Goal: Transaction & Acquisition: Subscribe to service/newsletter

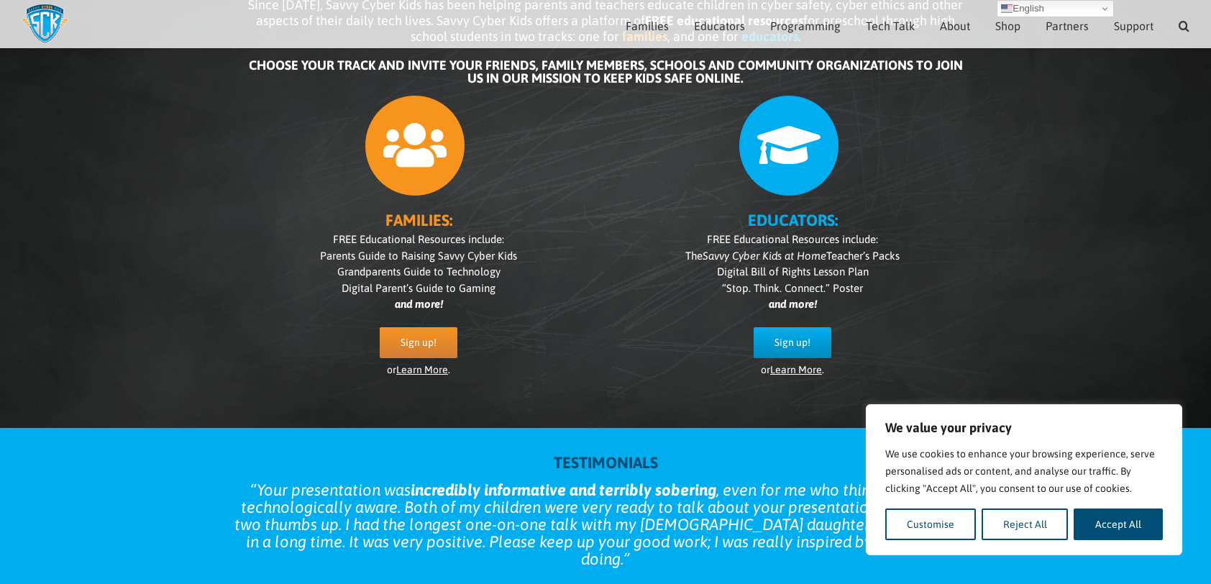
scroll to position [132, 0]
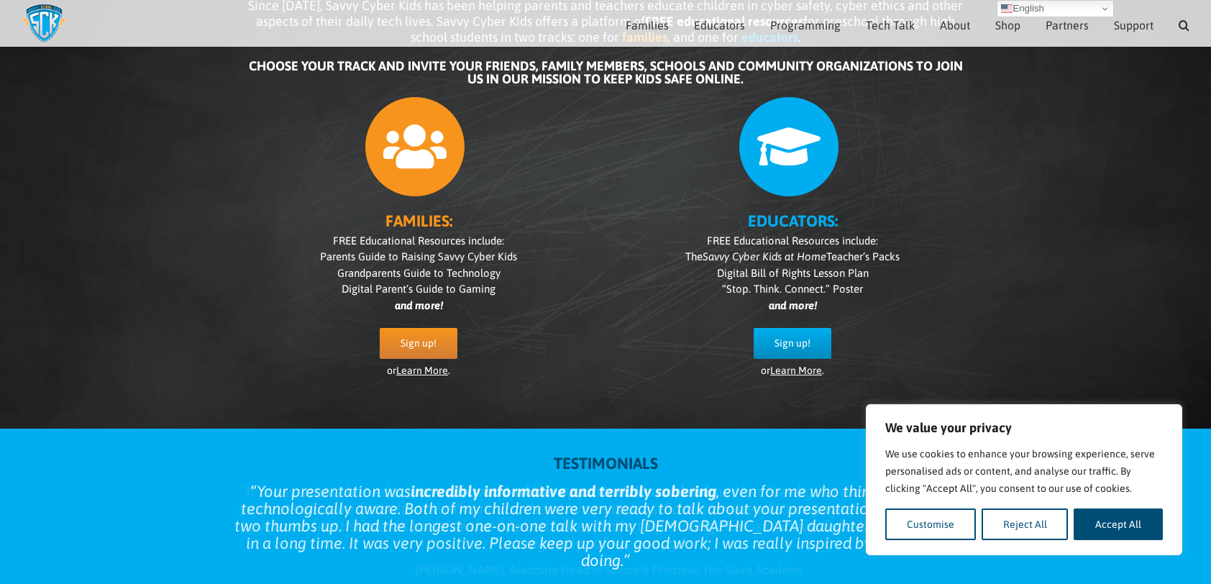
click at [443, 367] on link "Learn More" at bounding box center [422, 370] width 52 height 12
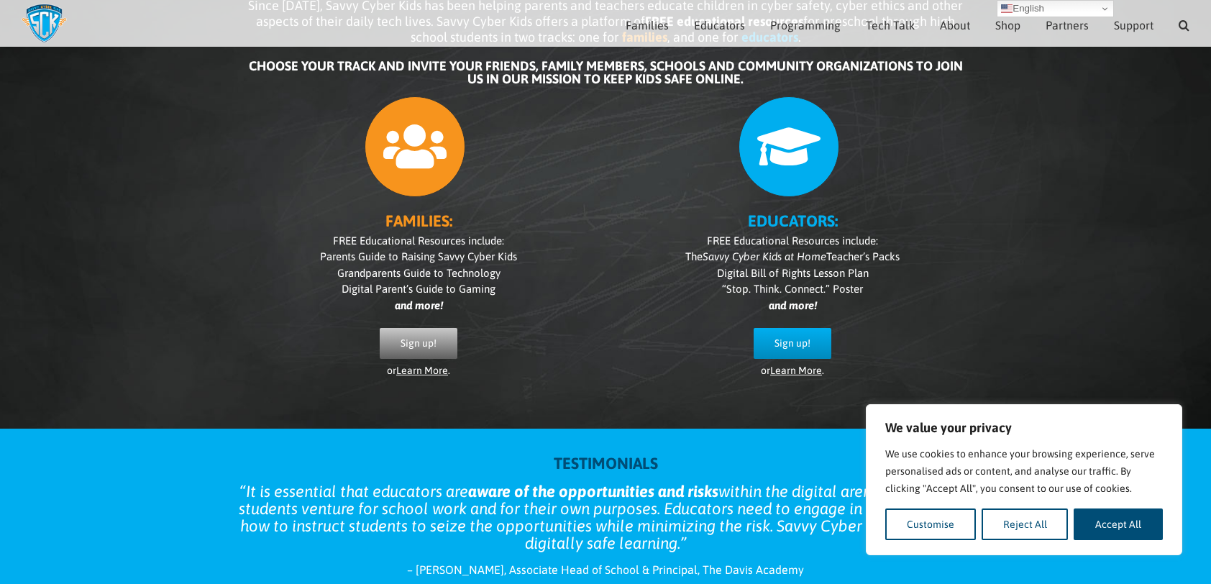
click at [430, 344] on span "Sign up!" at bounding box center [418, 343] width 36 height 12
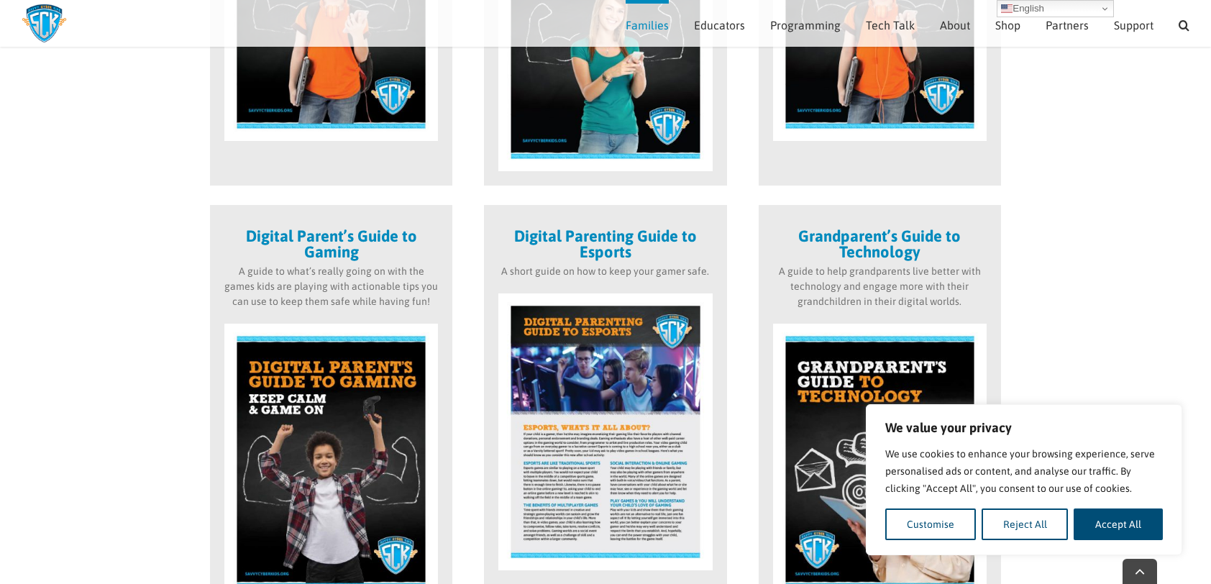
scroll to position [779, 0]
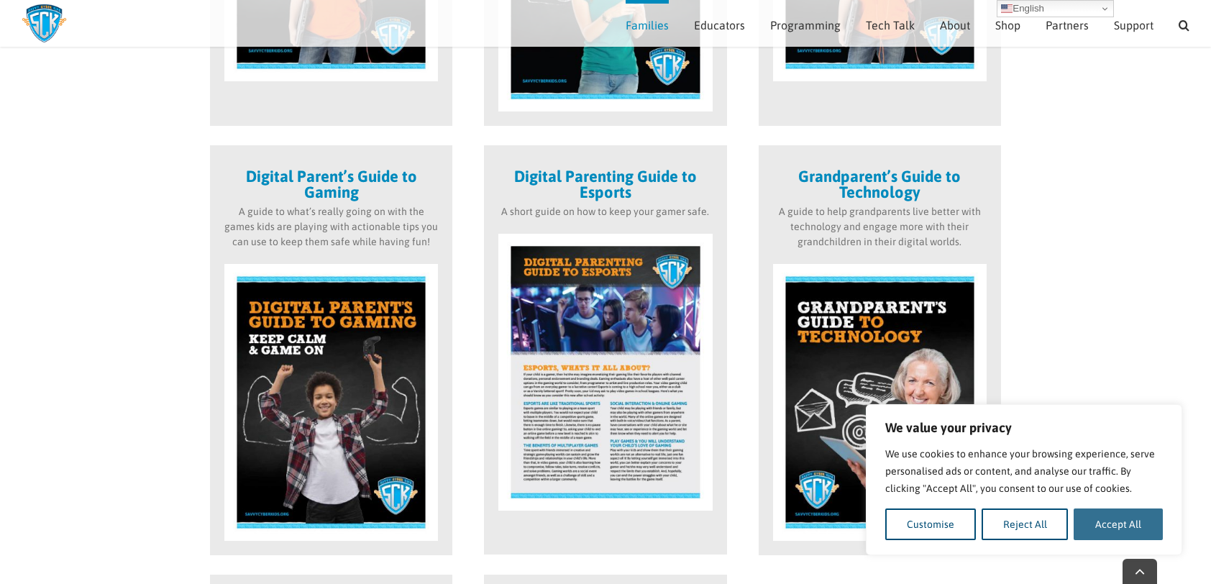
click at [1111, 523] on button "Accept All" at bounding box center [1117, 524] width 89 height 32
checkbox input "true"
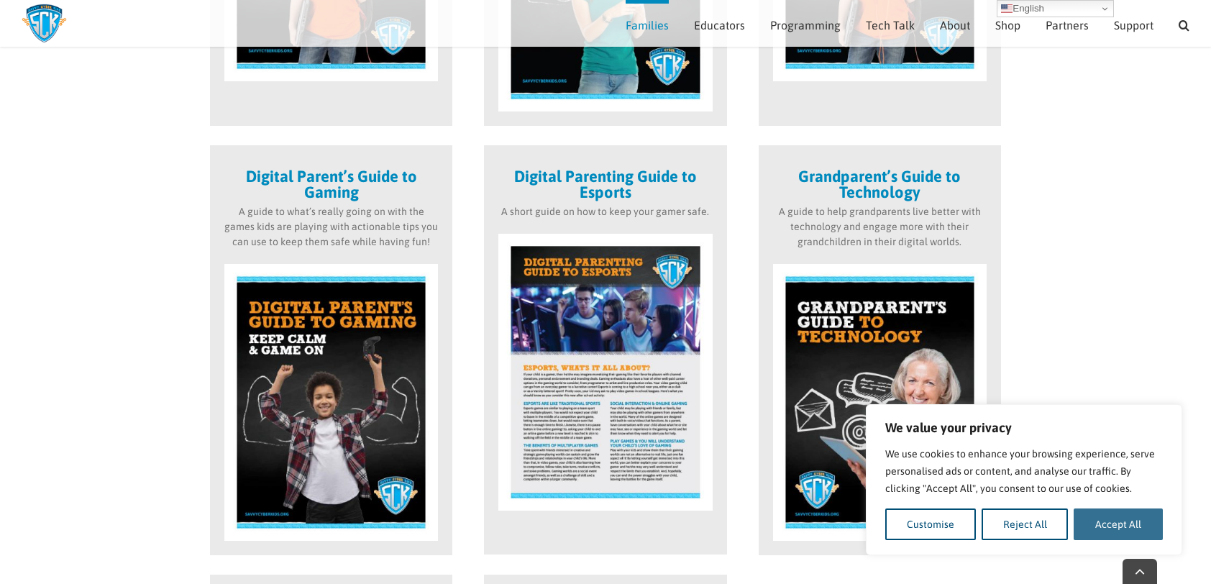
checkbox input "true"
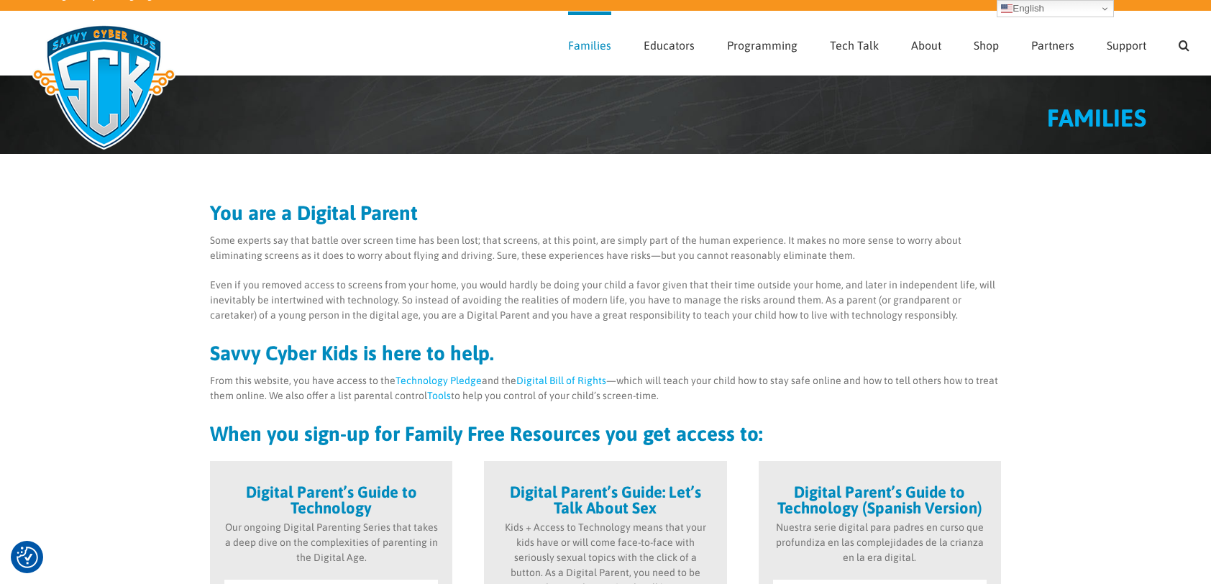
scroll to position [0, 0]
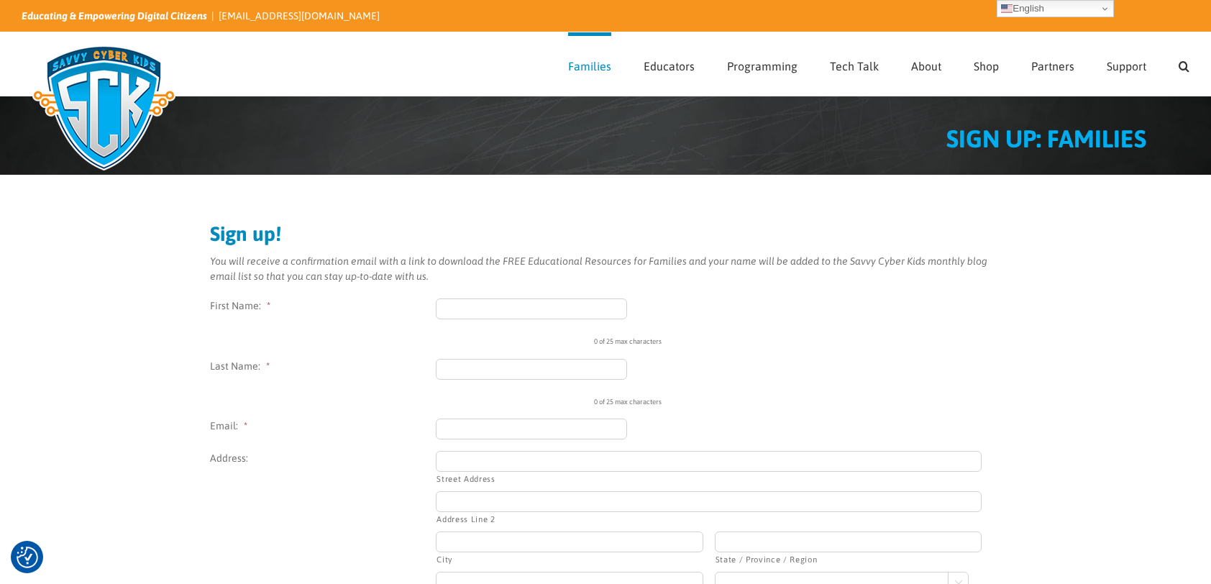
click at [476, 308] on input "First Name: *" at bounding box center [531, 308] width 191 height 21
type input "alina"
click at [495, 371] on input "ivann" at bounding box center [531, 369] width 191 height 21
type input "ivan"
click at [457, 431] on input "Email: *" at bounding box center [531, 428] width 191 height 21
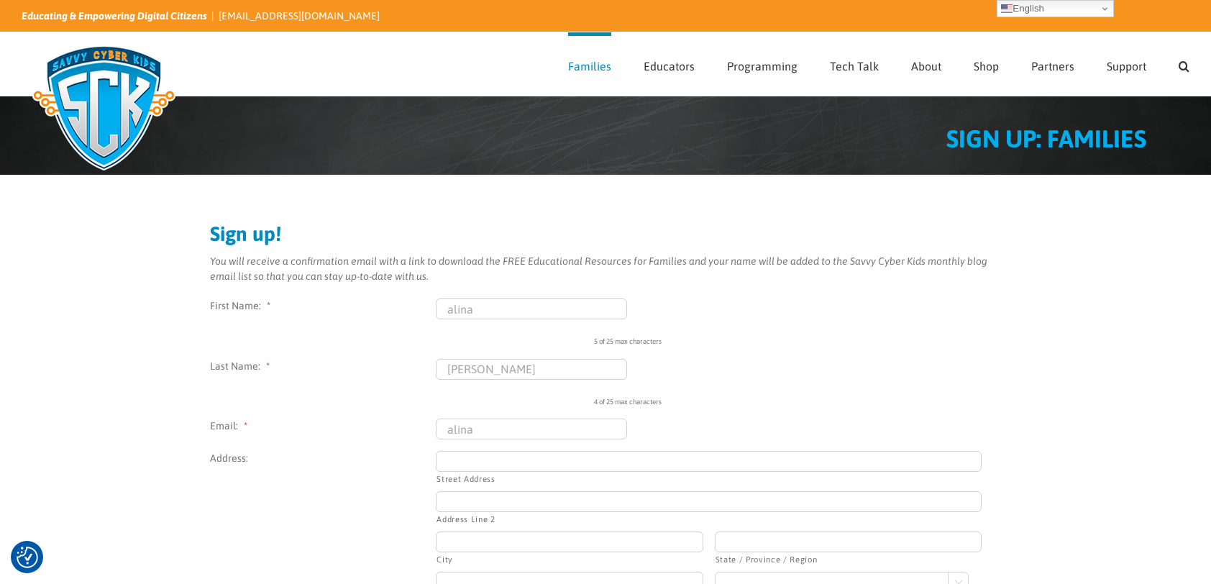
type input "alina.palici@yahoo.com"
type input "spl independentei"
select select "United States"
type input "(074) 202-7065"
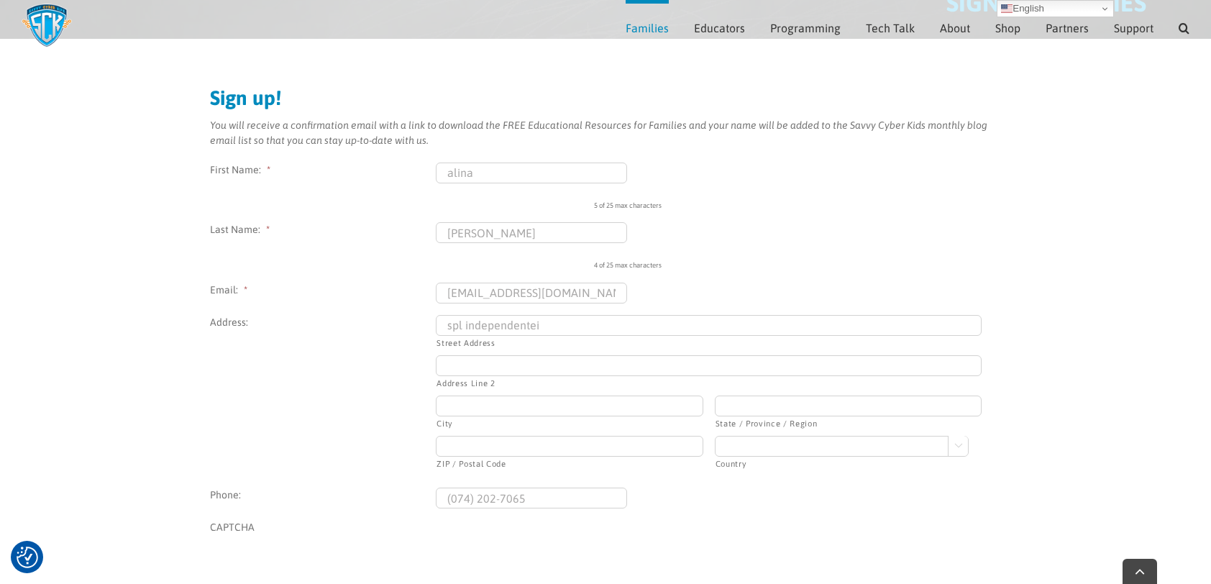
scroll to position [201, 0]
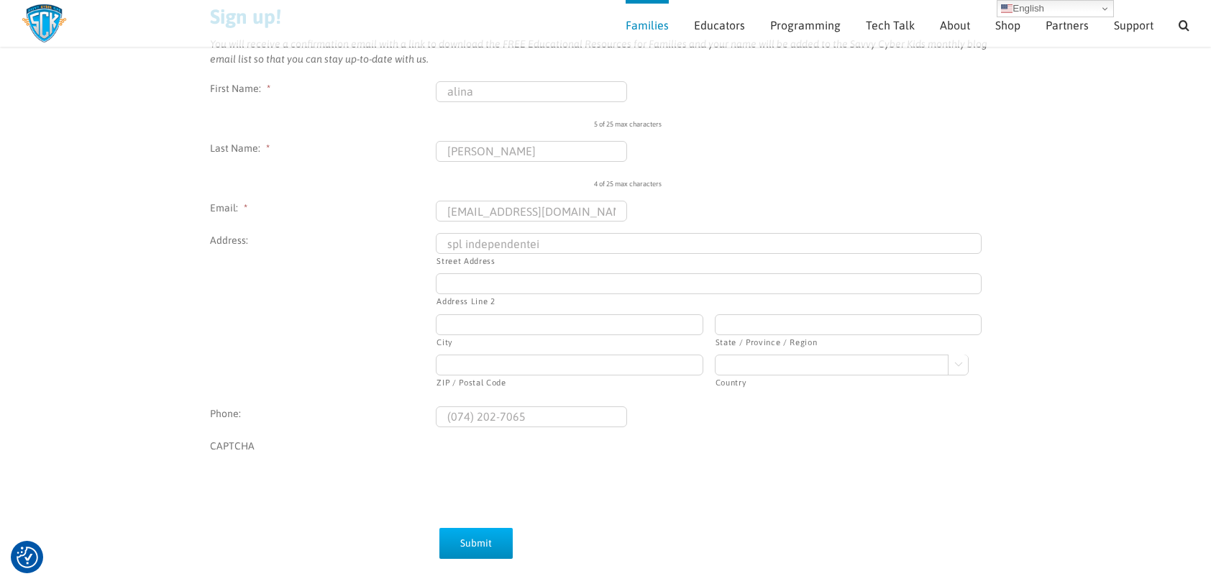
click at [753, 364] on select "Afghanistan Albania Algeria American Samoa Andorra Angola Anguilla Antarctica A…" at bounding box center [842, 364] width 254 height 21
select select "Romania"
click at [715, 354] on select "Afghanistan Albania Algeria American Samoa Andorra Angola Anguilla Antarctica A…" at bounding box center [842, 364] width 254 height 21
click at [499, 541] on input "Submit" at bounding box center [475, 543] width 73 height 31
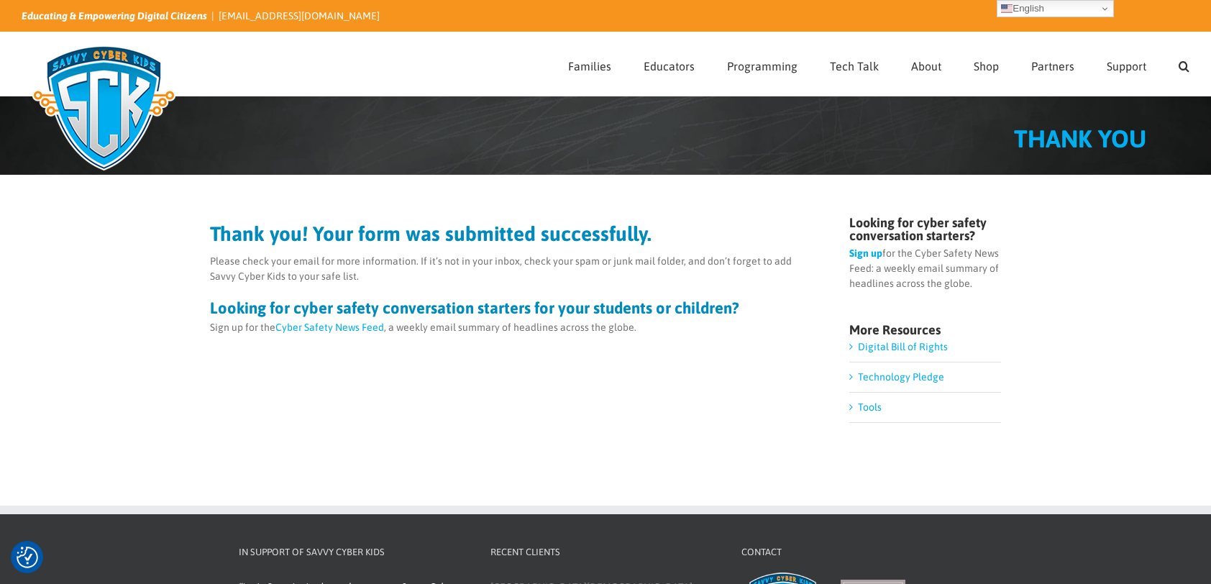
click at [349, 328] on link "Cyber Safety News Feed" at bounding box center [329, 327] width 109 height 12
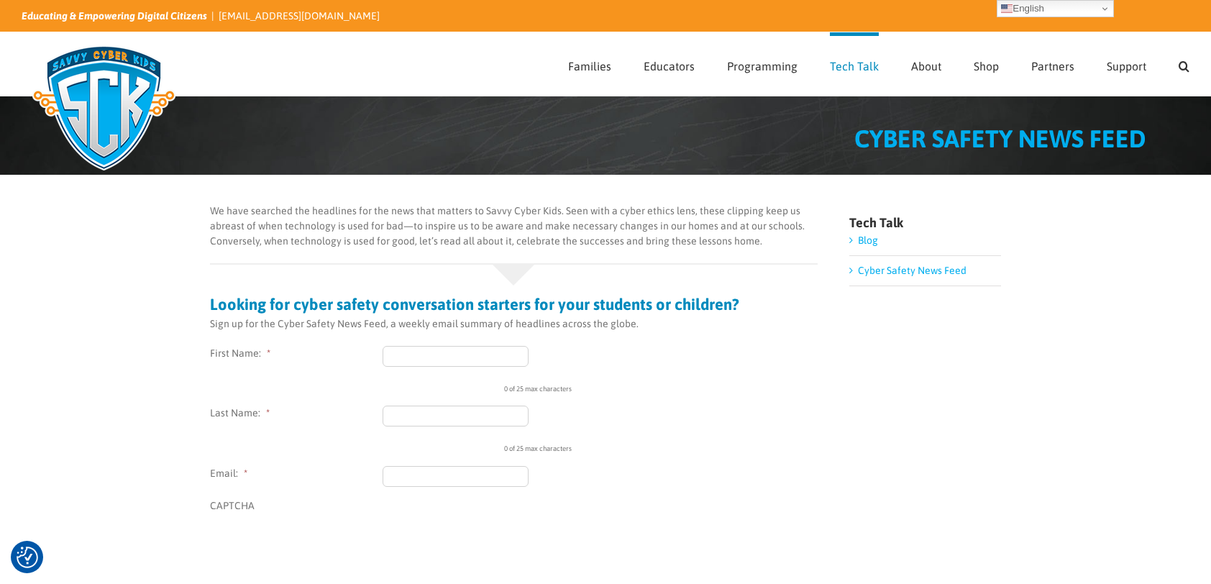
click at [426, 354] on input "First Name: *" at bounding box center [455, 356] width 146 height 21
type input "alina"
type input "[PERSON_NAME]"
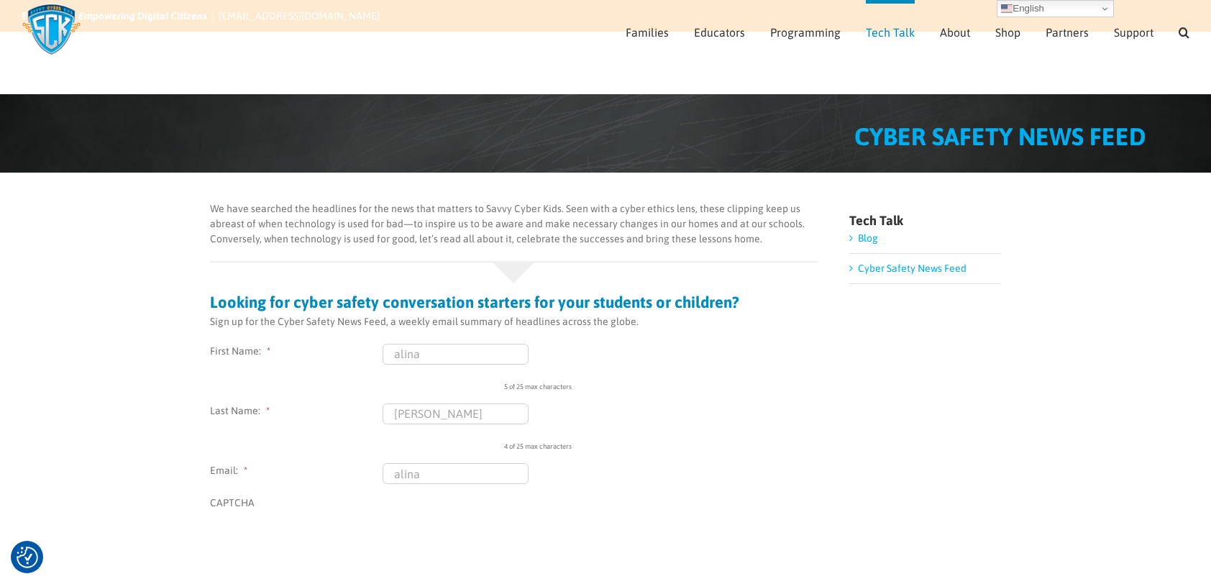
scroll to position [72, 0]
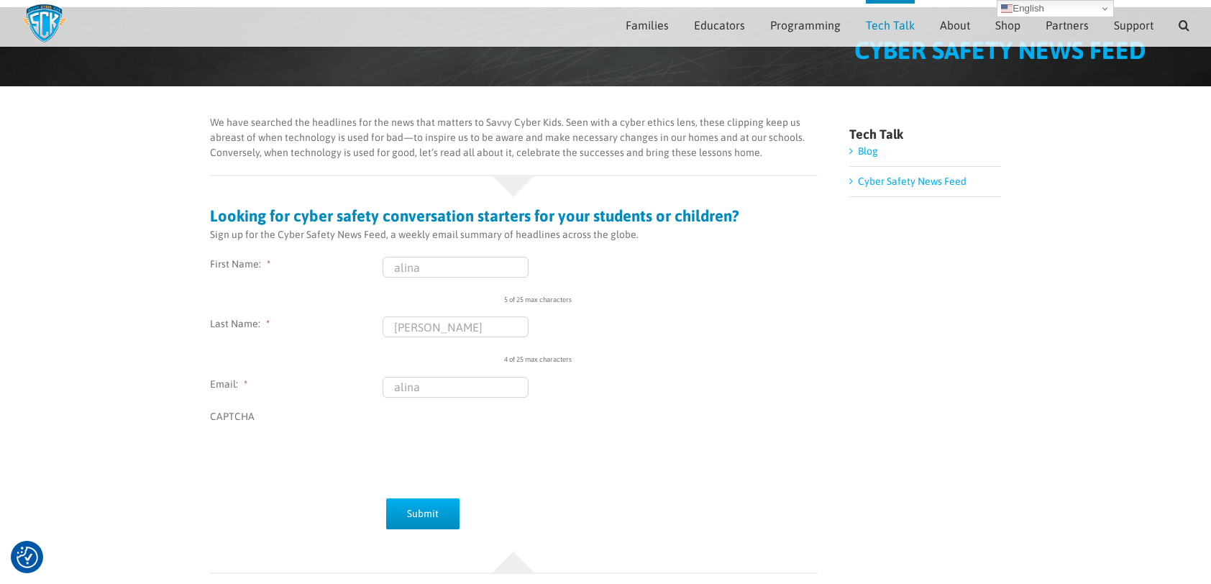
click at [433, 389] on input "alina" at bounding box center [455, 387] width 146 height 21
type input "alina.palici@yahoo.com"
click at [429, 515] on input "Submit" at bounding box center [422, 513] width 73 height 31
click at [440, 512] on input "Submit" at bounding box center [422, 513] width 73 height 31
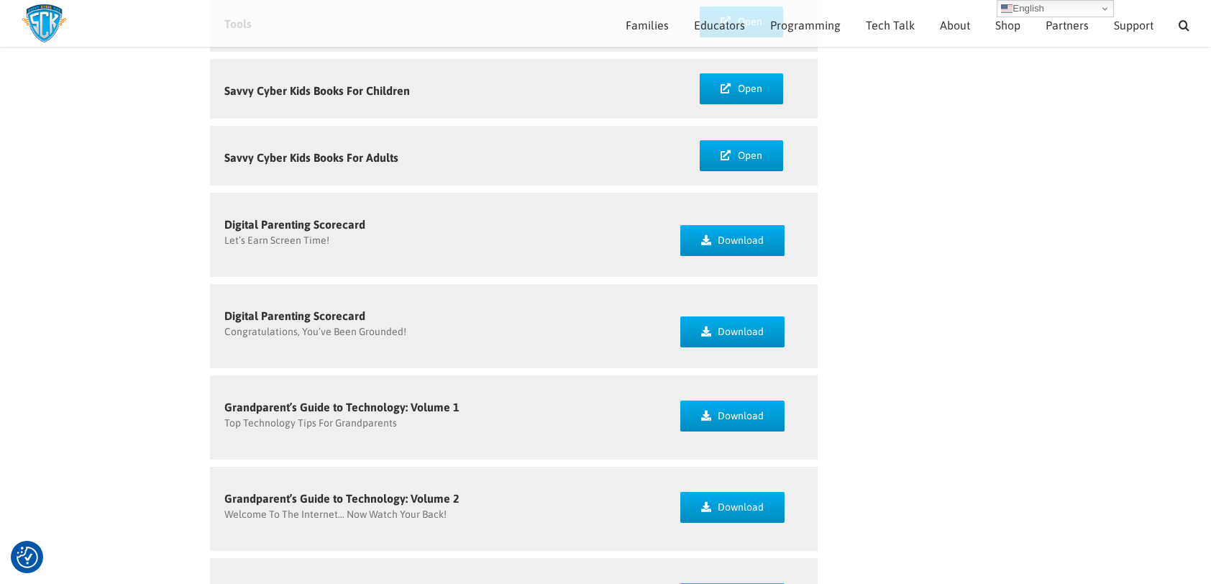
scroll to position [277, 0]
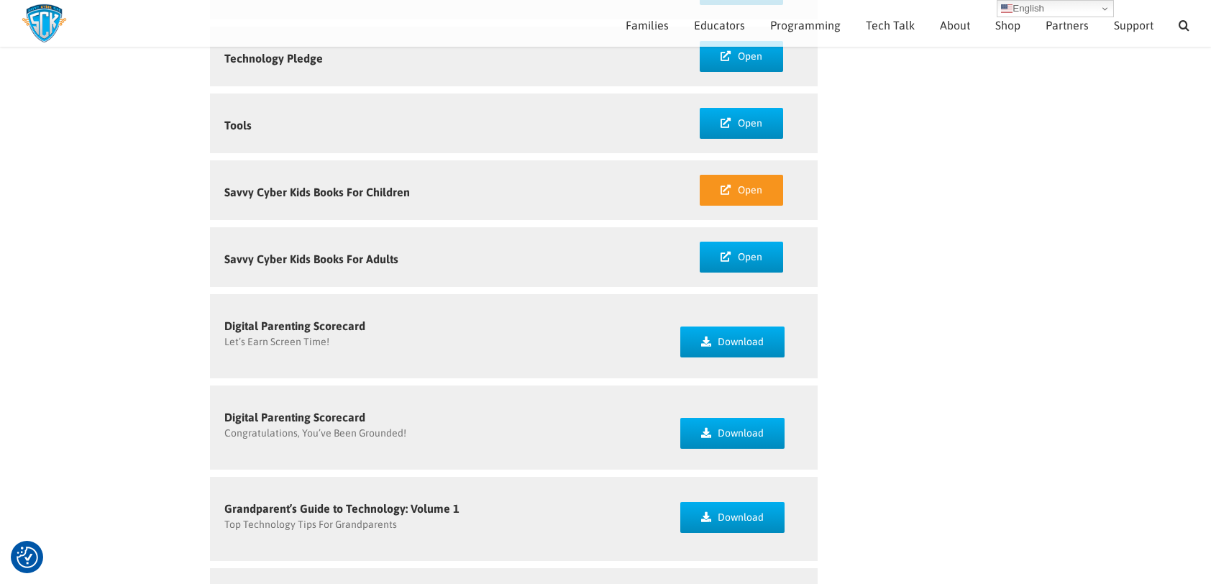
click at [746, 192] on span "Open" at bounding box center [750, 190] width 24 height 12
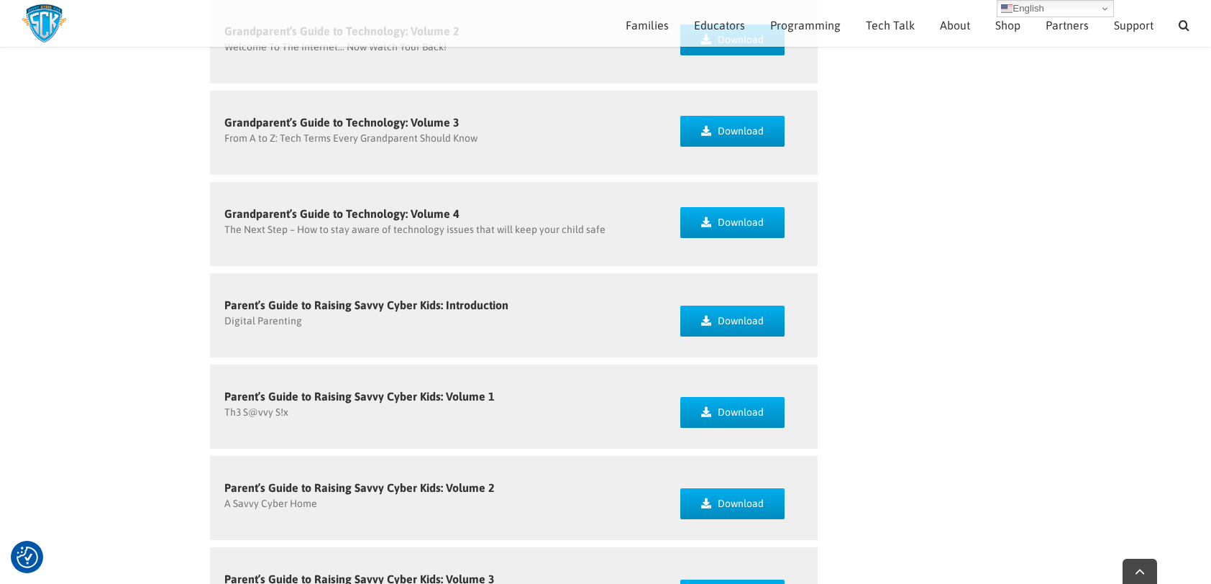
scroll to position [853, 0]
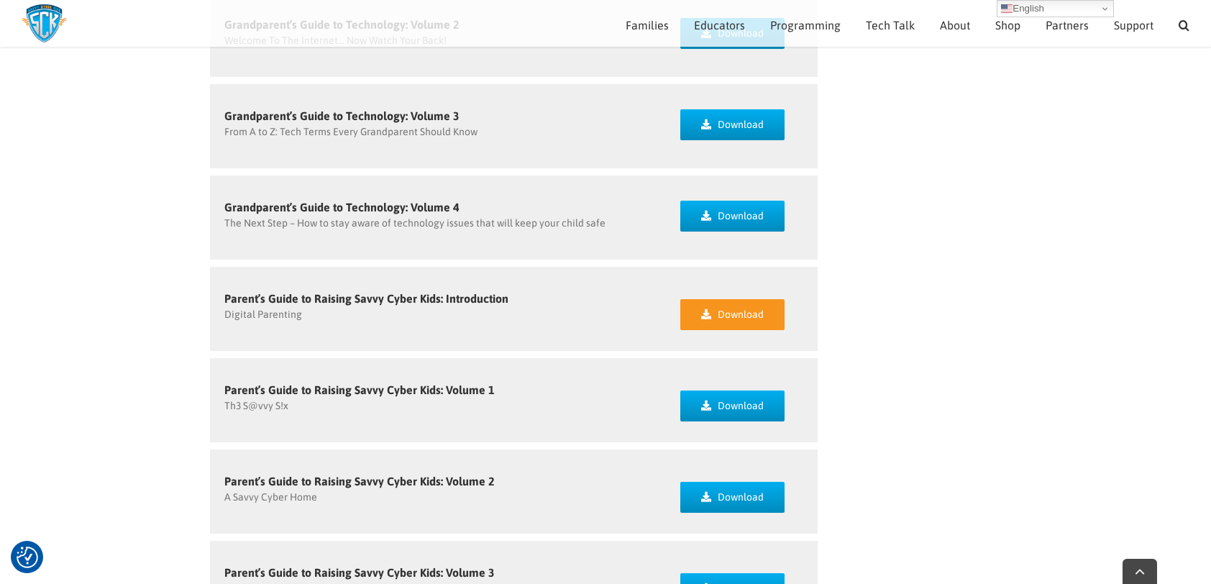
click at [704, 311] on icon at bounding box center [706, 314] width 10 height 10
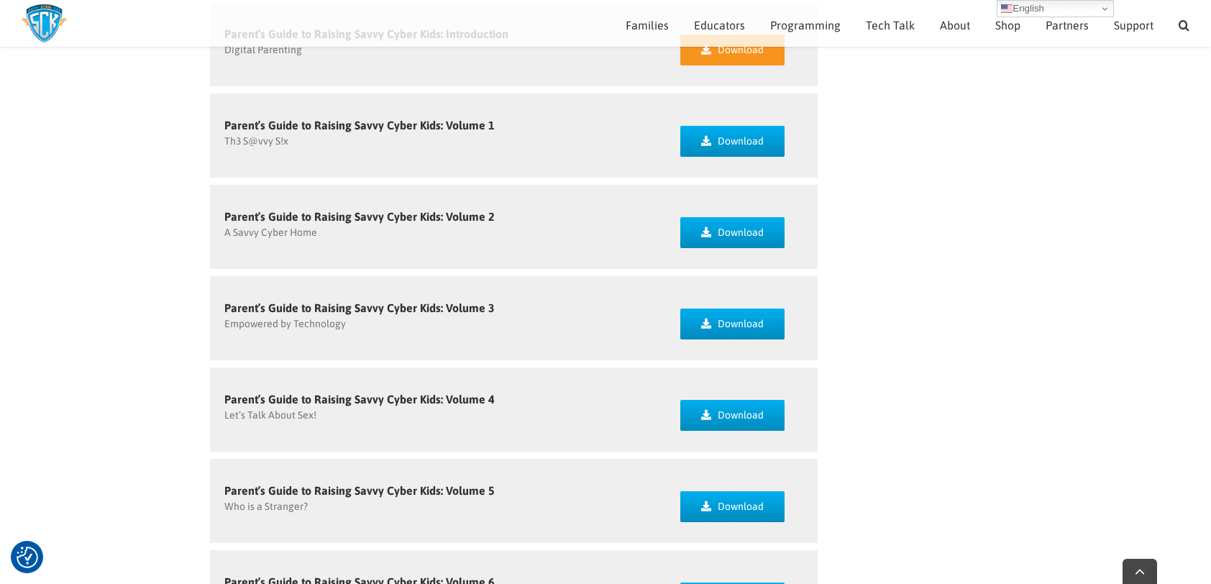
scroll to position [1140, 0]
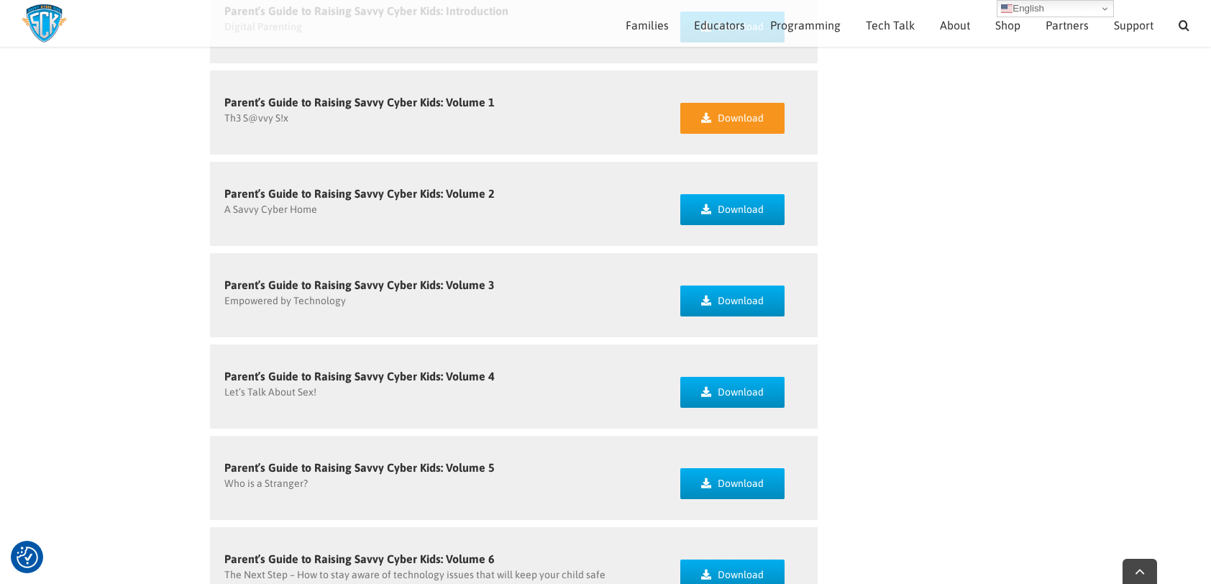
click at [745, 114] on span "Download" at bounding box center [740, 118] width 46 height 12
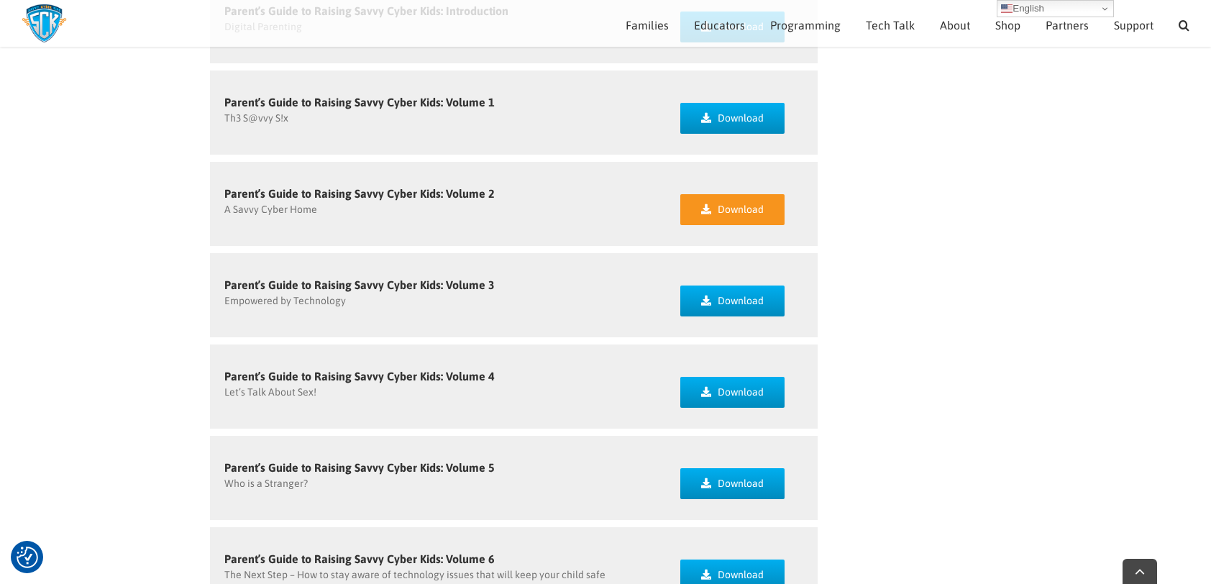
click at [719, 206] on span "Download" at bounding box center [740, 209] width 46 height 12
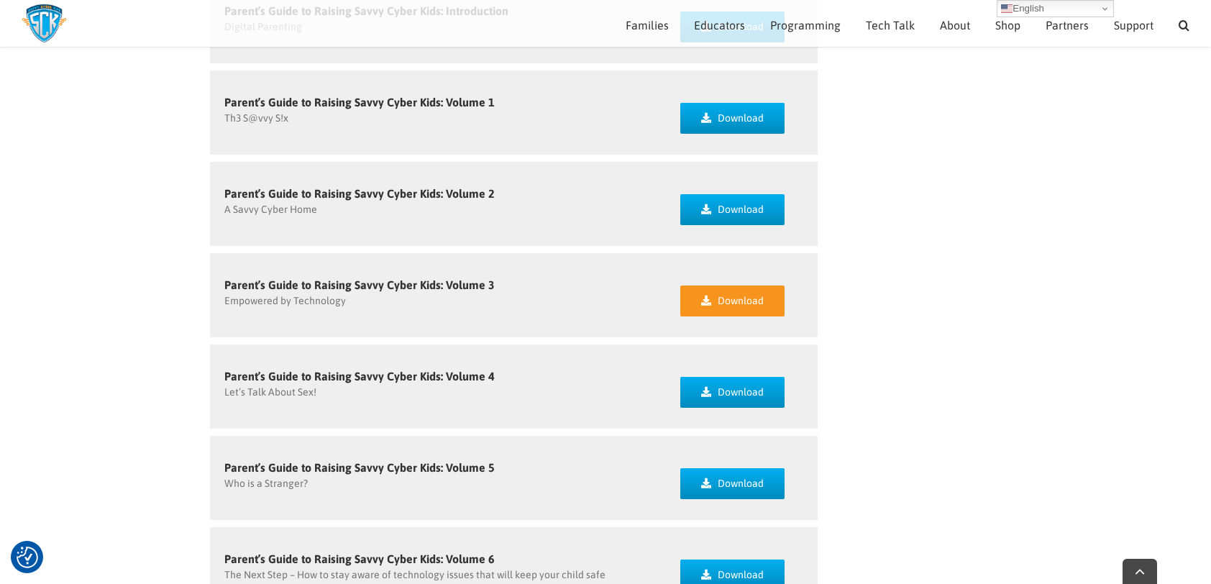
click at [752, 300] on span "Download" at bounding box center [740, 301] width 46 height 12
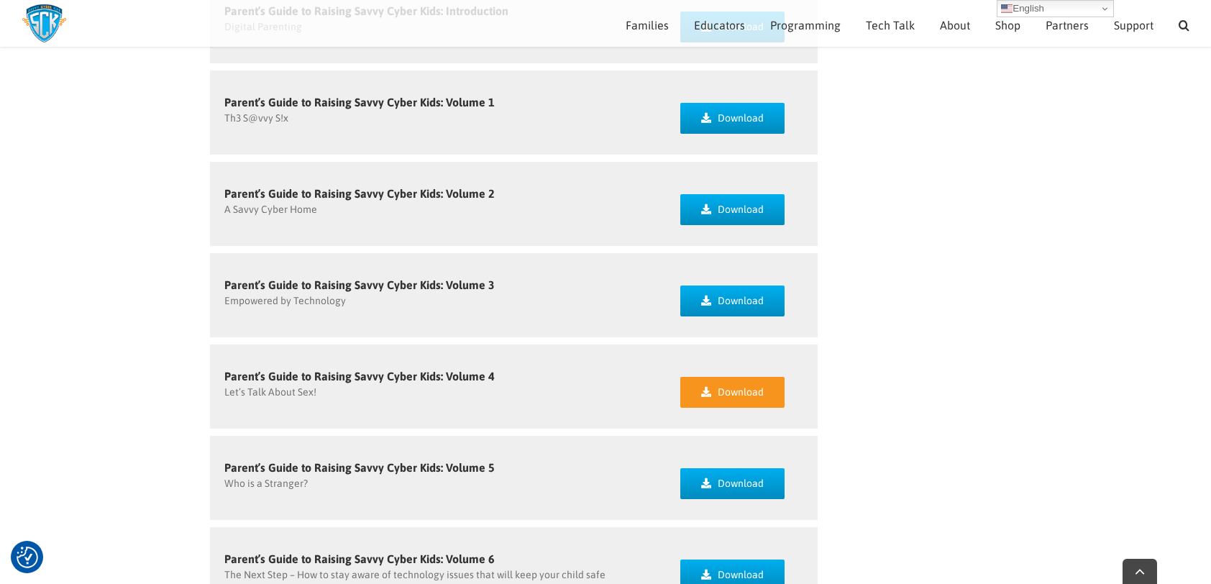
click at [718, 394] on span "Download" at bounding box center [740, 392] width 46 height 12
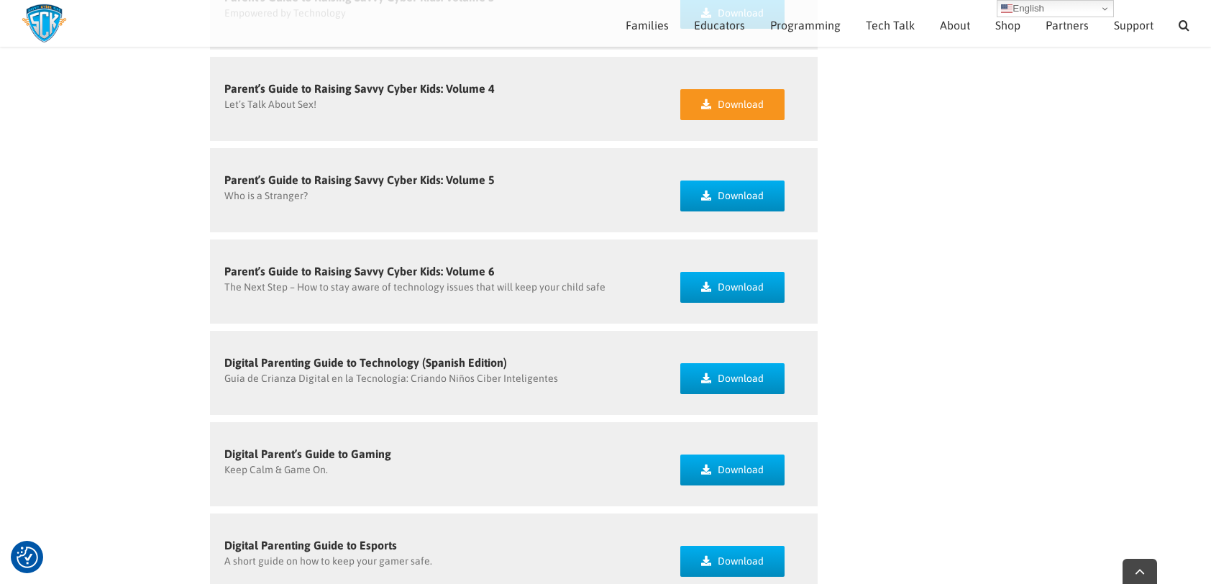
scroll to position [1500, 0]
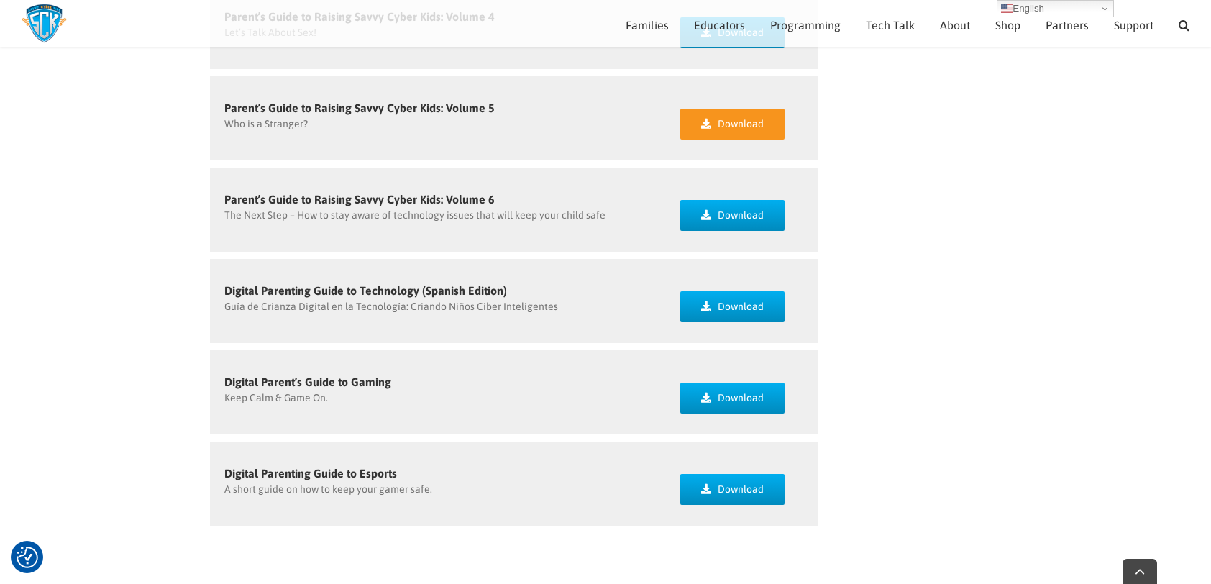
click at [711, 125] on link "Download" at bounding box center [732, 124] width 105 height 31
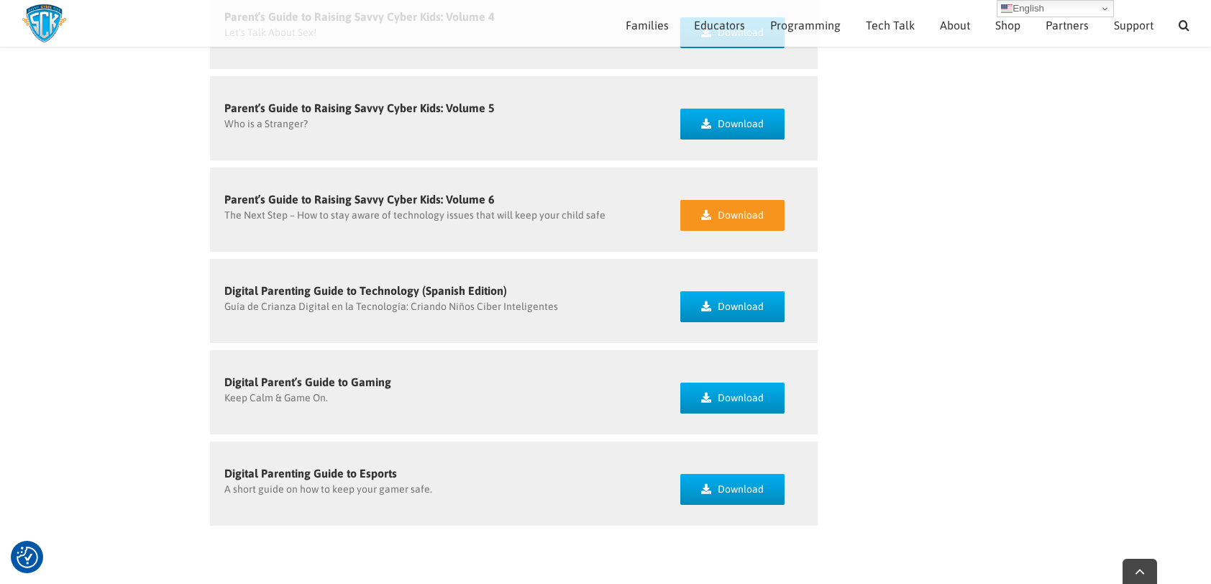
click at [727, 213] on span "Download" at bounding box center [740, 215] width 46 height 12
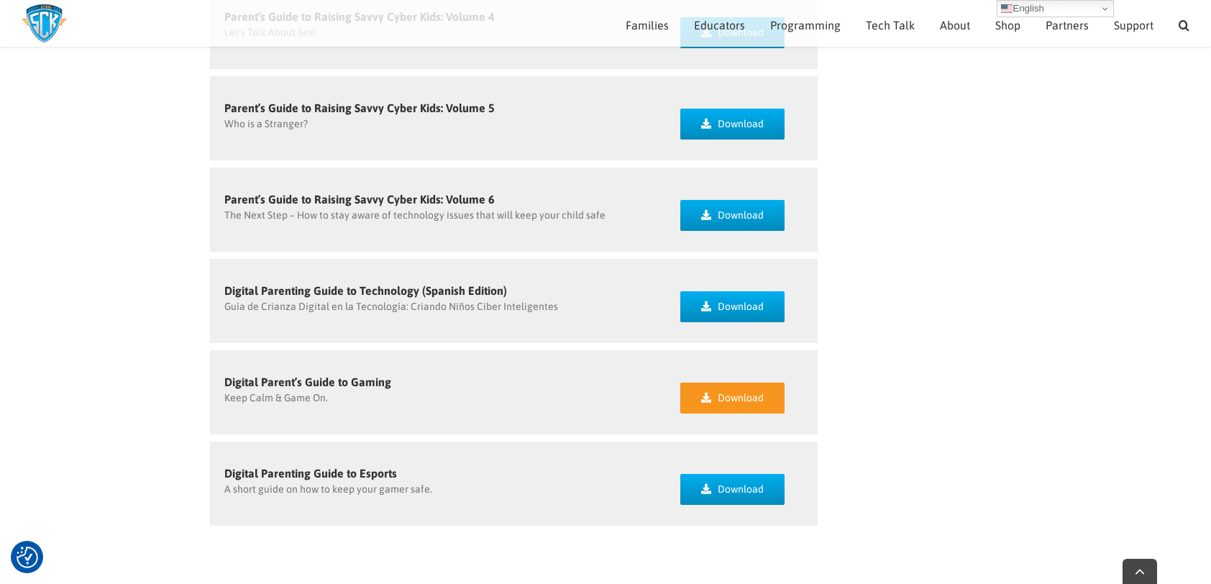
click at [728, 402] on span "Download" at bounding box center [740, 398] width 46 height 12
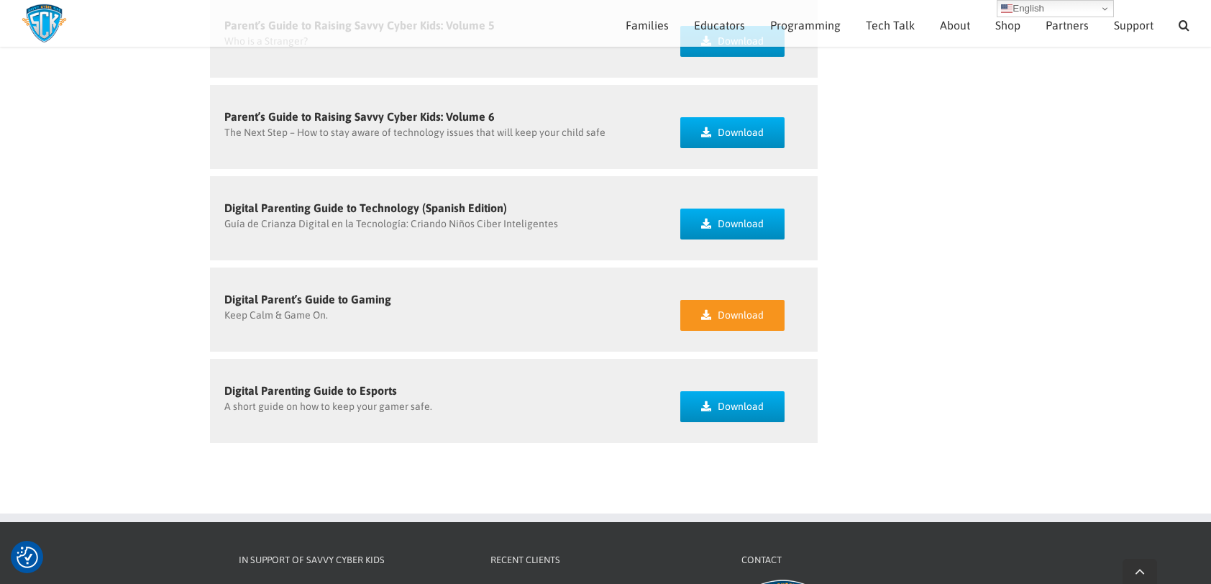
scroll to position [1643, 0]
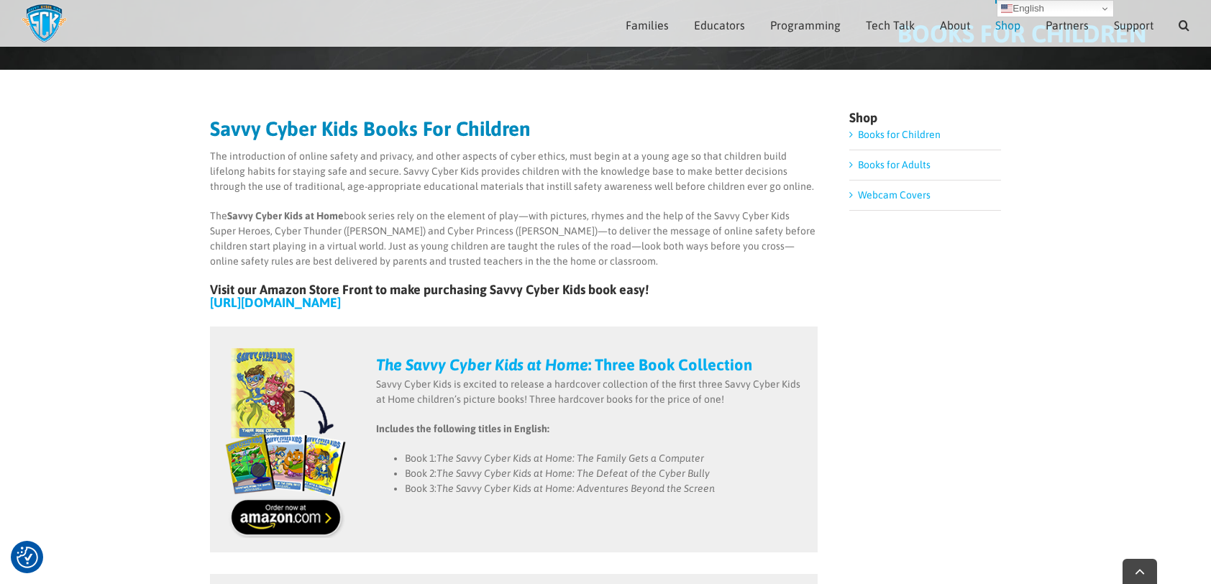
scroll to position [211, 0]
